Goal: Find specific page/section: Find specific page/section

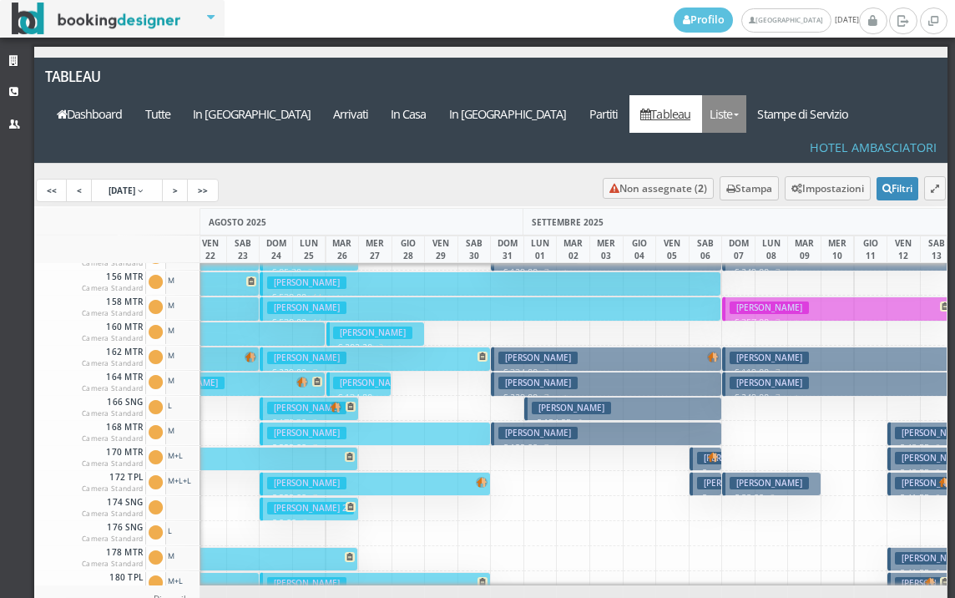
click at [747, 95] on link "Liste" at bounding box center [724, 114] width 44 height 38
click at [788, 191] on link "Foglio Pulizie" at bounding box center [762, 205] width 120 height 29
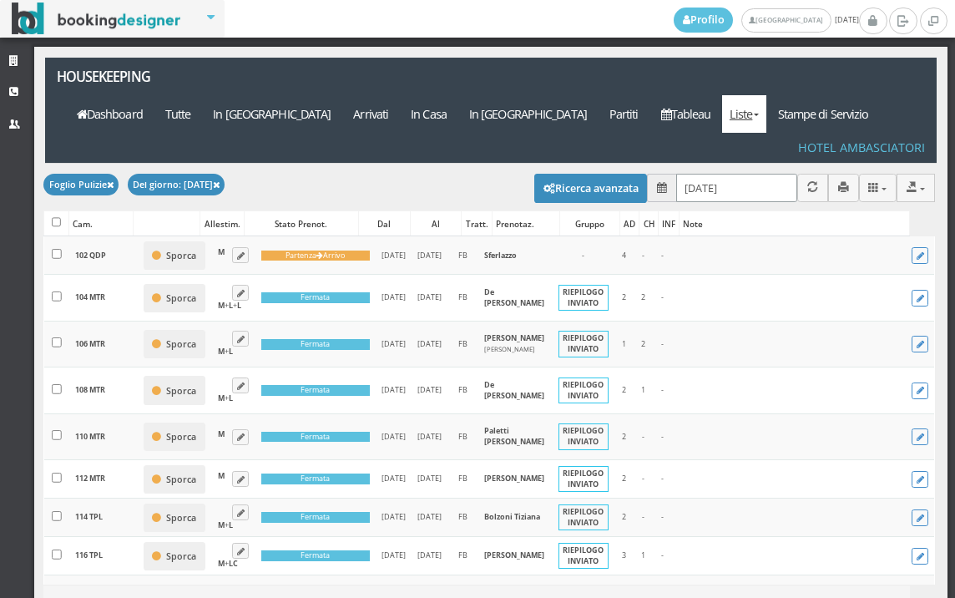
click at [764, 174] on input "20/08/2025" at bounding box center [737, 188] width 121 height 28
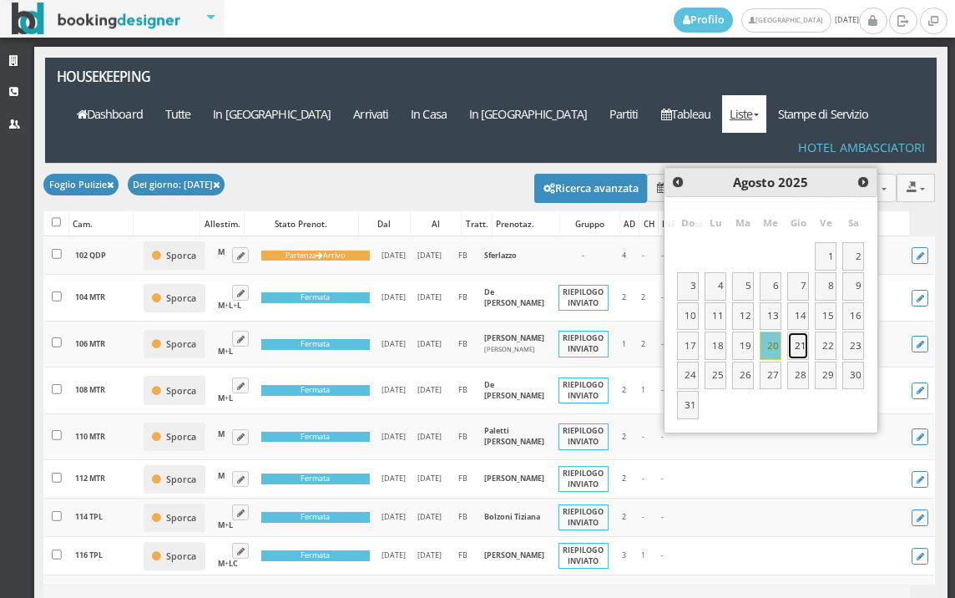
click at [798, 347] on link "21" at bounding box center [799, 346] width 22 height 28
type input "21/08/2025"
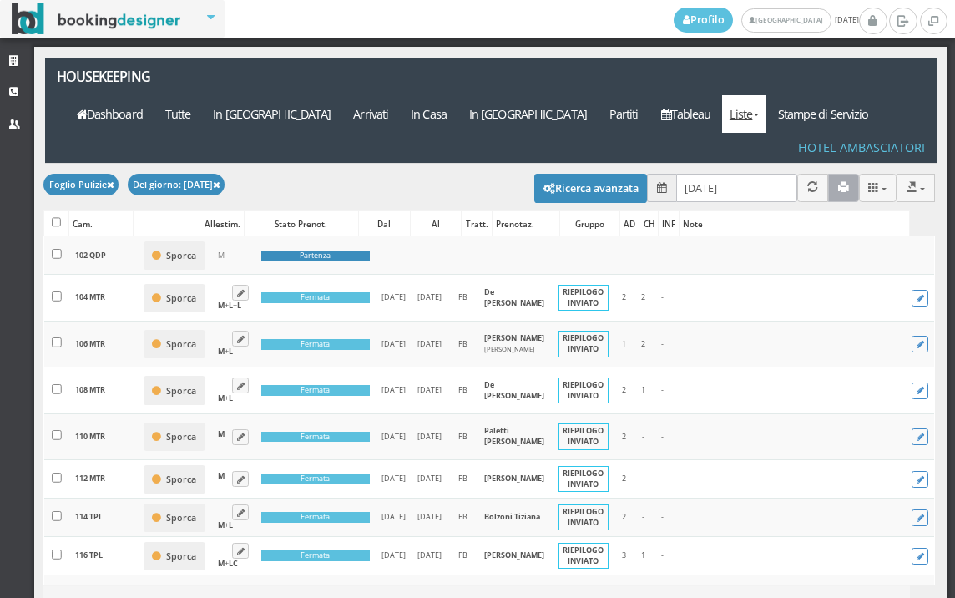
click at [839, 182] on icon "button" at bounding box center [844, 187] width 11 height 11
